Goal: Find contact information: Find contact information

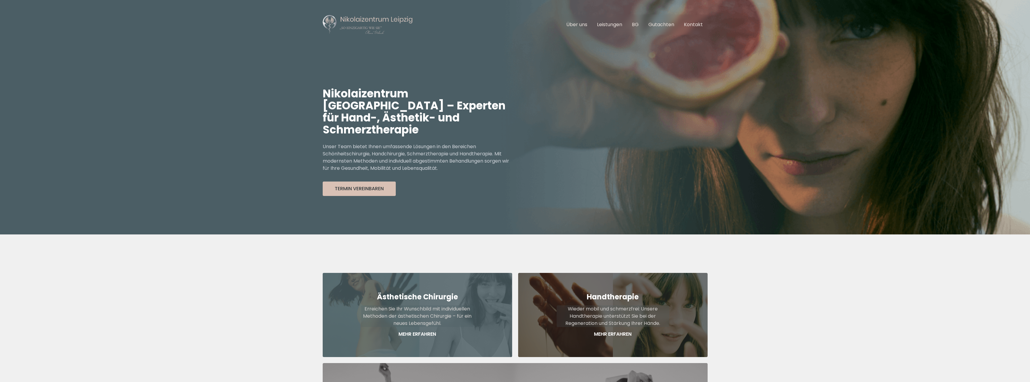
click at [409, 307] on p "Erreichen Sie Ihr Wunschbild mit individuellen Methoden der ästhetischen Chirur…" at bounding box center [417, 317] width 112 height 22
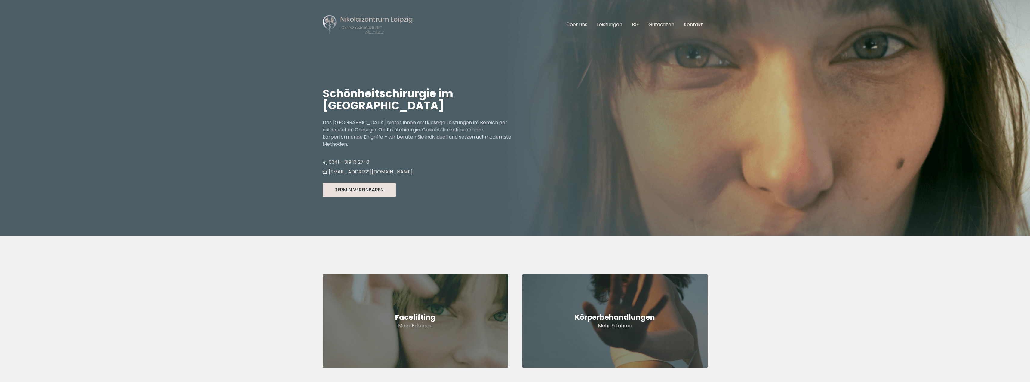
click at [349, 192] on button "Termin Vereinbaren" at bounding box center [359, 190] width 73 height 14
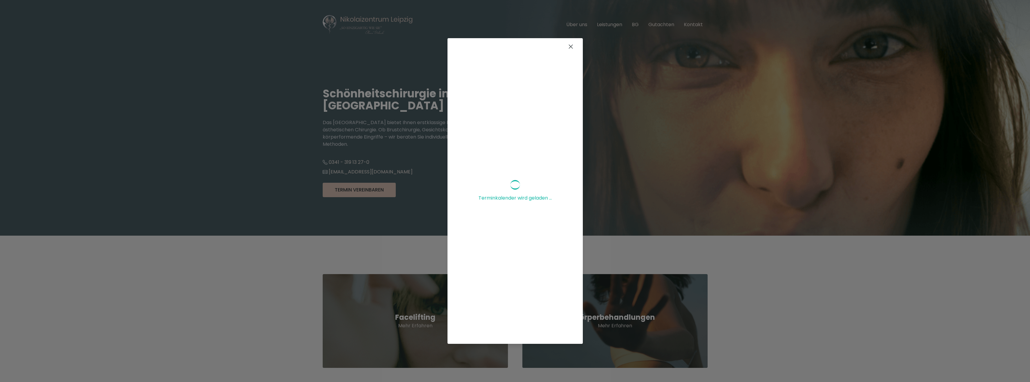
click at [567, 46] on icon at bounding box center [570, 46] width 7 height 7
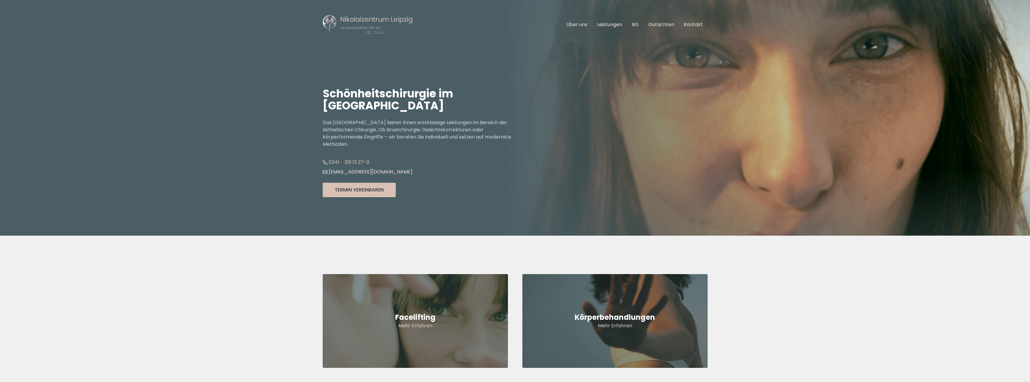
click at [355, 162] on link "0341 - 319 13 27-0" at bounding box center [346, 162] width 47 height 7
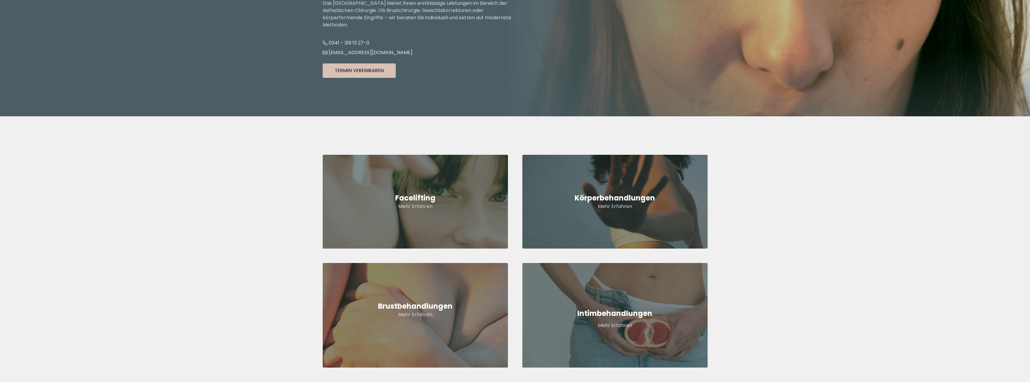
scroll to position [60, 0]
